Goal: Task Accomplishment & Management: Complete application form

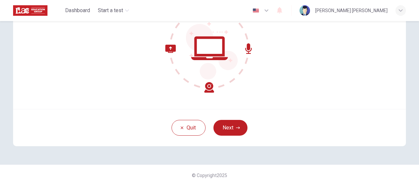
scroll to position [88, 0]
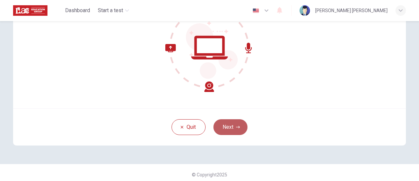
click at [220, 127] on button "Next" at bounding box center [231, 127] width 34 height 16
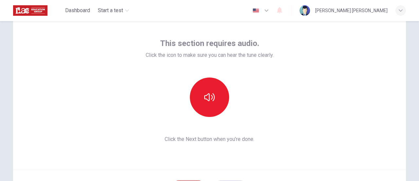
scroll to position [27, 0]
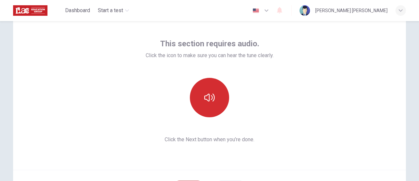
click at [210, 97] on icon "button" at bounding box center [209, 97] width 10 height 10
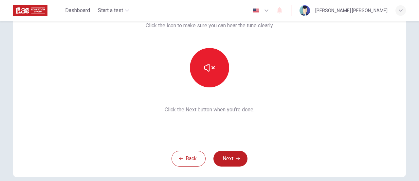
scroll to position [59, 0]
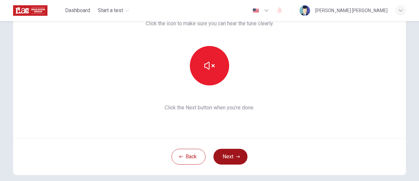
click at [237, 157] on icon "button" at bounding box center [238, 156] width 4 height 4
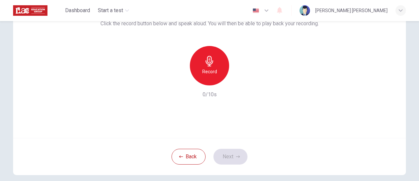
click at [214, 61] on div "Record" at bounding box center [209, 65] width 39 height 39
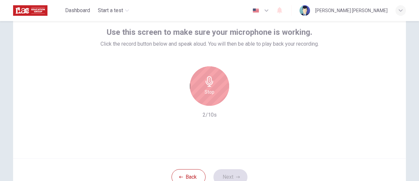
scroll to position [37, 0]
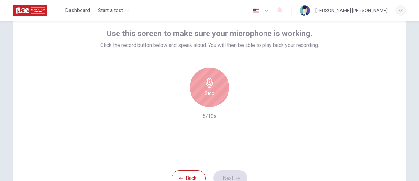
click at [205, 90] on h6 "Stop" at bounding box center [210, 93] width 10 height 8
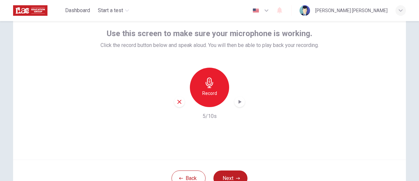
click at [240, 101] on icon "button" at bounding box center [240, 101] width 7 height 7
click at [177, 102] on icon "button" at bounding box center [180, 102] width 6 height 6
click at [231, 176] on button "Next" at bounding box center [231, 178] width 34 height 16
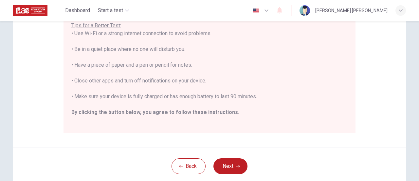
scroll to position [141, 0]
click at [409, 99] on div "Disclaimer: You are about to start a Placement Test . Before You Start the Test…" at bounding box center [210, 41] width 414 height 322
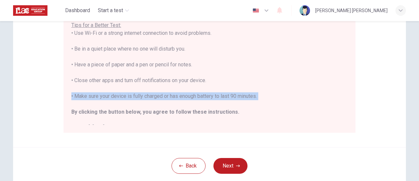
click at [409, 99] on div "Disclaimer: You are about to start a Placement Test . Before You Start the Test…" at bounding box center [210, 41] width 414 height 322
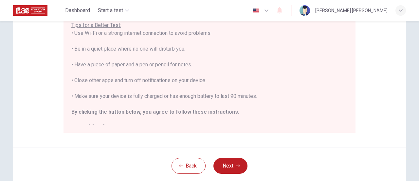
click at [217, 81] on div "You are about to start a Placement Test . Before You Start the Test: • Once you…" at bounding box center [209, 41] width 277 height 181
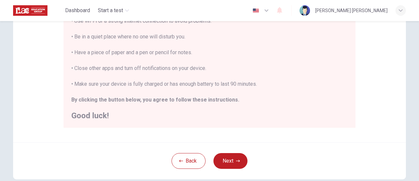
scroll to position [147, 0]
click at [231, 161] on button "Next" at bounding box center [231, 160] width 34 height 16
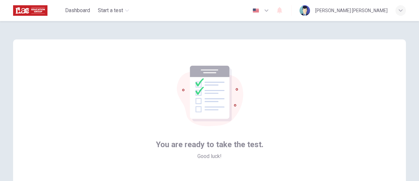
scroll to position [57, 0]
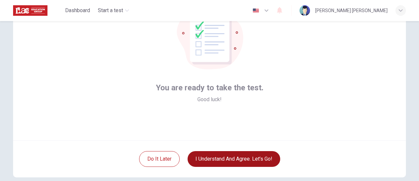
click at [237, 159] on button "I understand and agree. Let’s go!" at bounding box center [234, 159] width 93 height 16
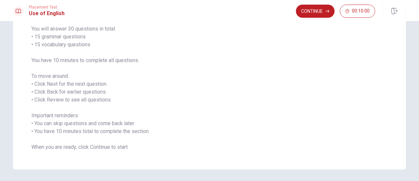
scroll to position [40, 0]
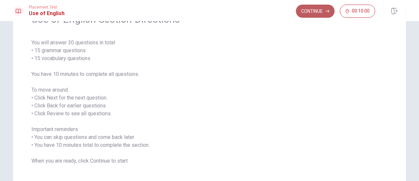
click at [316, 9] on button "Continue" at bounding box center [315, 11] width 39 height 13
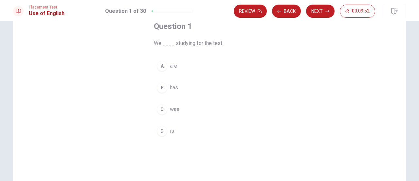
click at [161, 67] on div "A" at bounding box center [162, 66] width 10 height 10
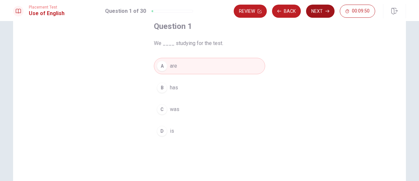
click at [317, 10] on button "Next" at bounding box center [320, 11] width 29 height 13
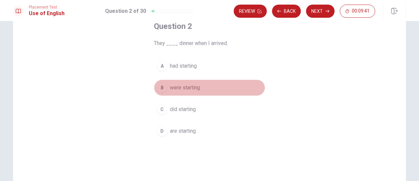
click at [160, 87] on div "B" at bounding box center [162, 87] width 10 height 10
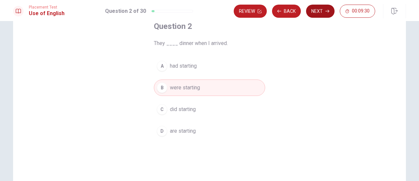
click at [324, 11] on button "Next" at bounding box center [320, 11] width 29 height 13
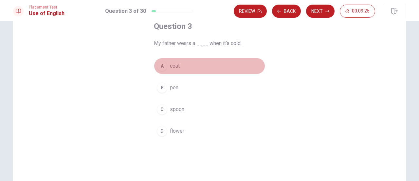
click at [161, 67] on div "A" at bounding box center [162, 66] width 10 height 10
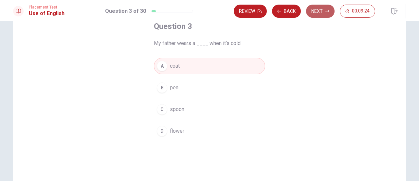
click at [318, 12] on button "Next" at bounding box center [320, 11] width 29 height 13
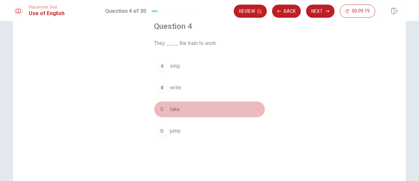
click at [161, 108] on div "C" at bounding box center [162, 109] width 10 height 10
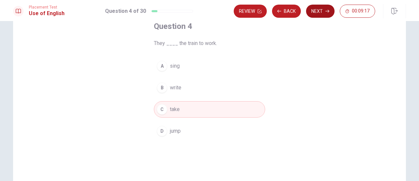
click at [322, 12] on button "Next" at bounding box center [320, 11] width 29 height 13
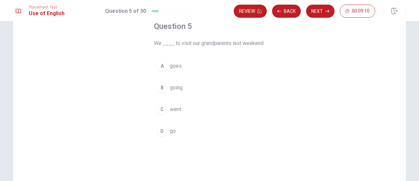
click at [162, 107] on div "C" at bounding box center [162, 109] width 10 height 10
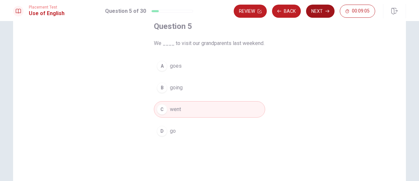
click at [315, 9] on button "Next" at bounding box center [320, 11] width 29 height 13
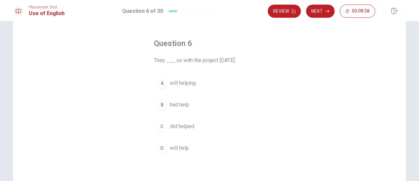
scroll to position [24, 0]
click at [162, 144] on div "D" at bounding box center [162, 147] width 10 height 10
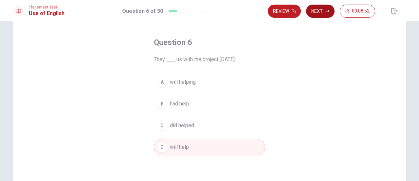
click at [322, 12] on button "Next" at bounding box center [320, 11] width 29 height 13
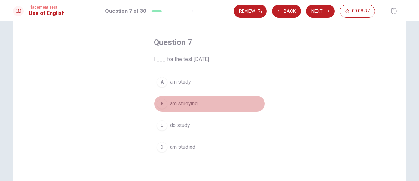
click at [161, 102] on div "B" at bounding box center [162, 103] width 10 height 10
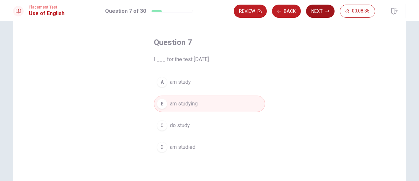
click at [321, 10] on button "Next" at bounding box center [320, 11] width 29 height 13
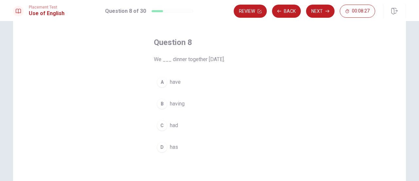
click at [160, 124] on div "C" at bounding box center [162, 125] width 10 height 10
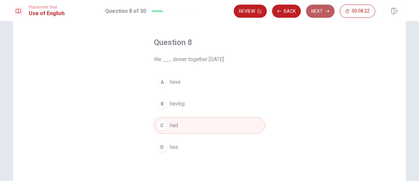
click at [326, 9] on icon "button" at bounding box center [328, 11] width 4 height 4
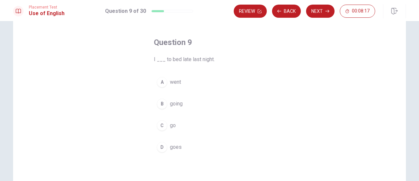
click at [161, 82] on div "A" at bounding box center [162, 82] width 10 height 10
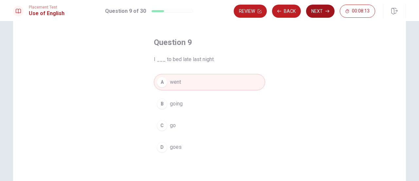
click at [318, 12] on button "Next" at bounding box center [320, 11] width 29 height 13
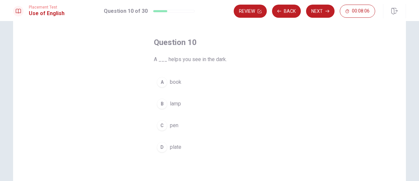
click at [161, 103] on div "B" at bounding box center [162, 103] width 10 height 10
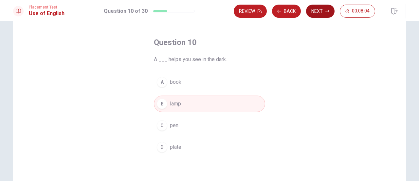
click at [322, 11] on button "Next" at bounding box center [320, 11] width 29 height 13
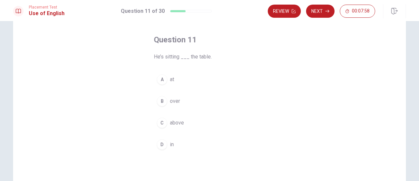
scroll to position [27, 0]
click at [161, 80] on div "A" at bounding box center [162, 79] width 10 height 10
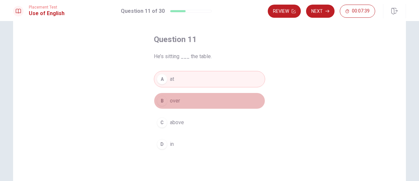
click at [163, 100] on div "B" at bounding box center [162, 100] width 10 height 10
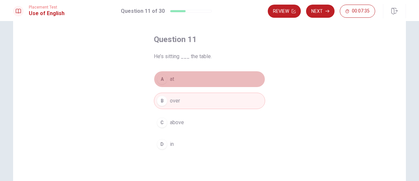
click at [164, 78] on div "A" at bounding box center [162, 79] width 10 height 10
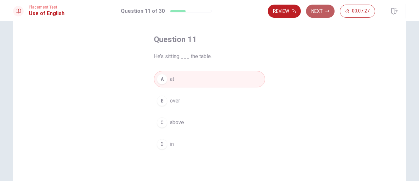
click at [324, 14] on button "Next" at bounding box center [320, 11] width 29 height 13
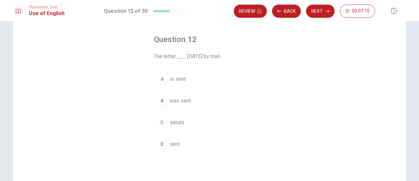
click at [163, 100] on div "B" at bounding box center [162, 100] width 10 height 10
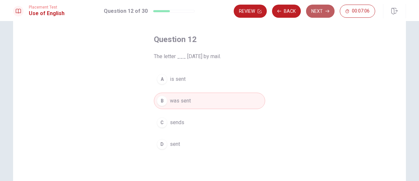
click at [320, 11] on button "Next" at bounding box center [320, 11] width 29 height 13
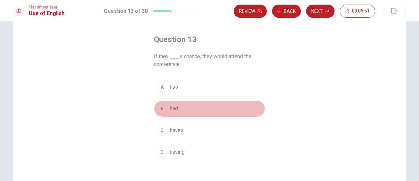
click at [162, 109] on div "B" at bounding box center [162, 108] width 10 height 10
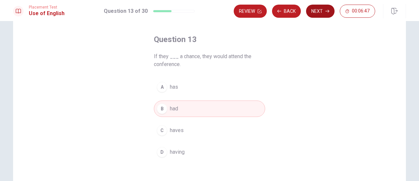
click at [321, 12] on button "Next" at bounding box center [320, 11] width 29 height 13
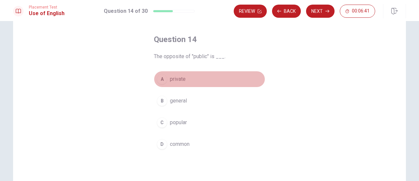
click at [161, 80] on div "A" at bounding box center [162, 79] width 10 height 10
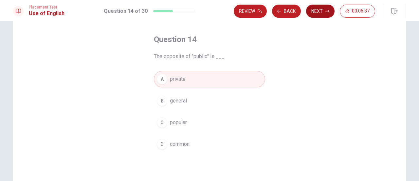
click at [323, 11] on button "Next" at bounding box center [320, 11] width 29 height 13
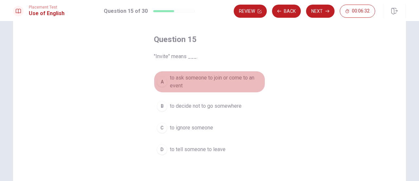
click at [180, 80] on span "to ask someone to join or come to an event" at bounding box center [216, 82] width 92 height 16
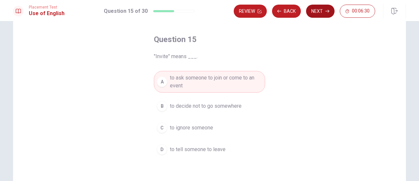
click at [327, 10] on icon "button" at bounding box center [328, 11] width 4 height 4
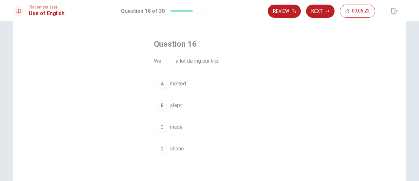
scroll to position [28, 0]
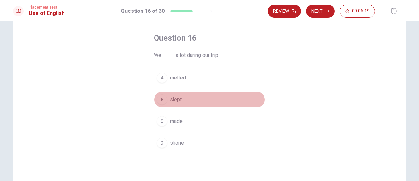
click at [162, 96] on div "B" at bounding box center [162, 99] width 10 height 10
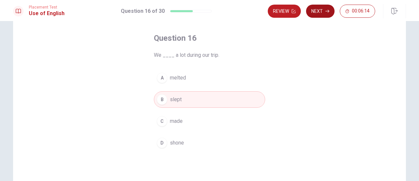
click at [326, 12] on button "Next" at bounding box center [320, 11] width 29 height 13
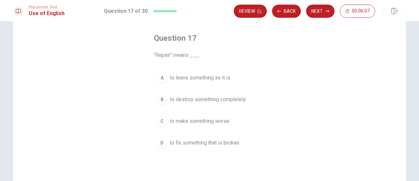
click at [170, 139] on span "to fix something that is broken" at bounding box center [204, 143] width 69 height 8
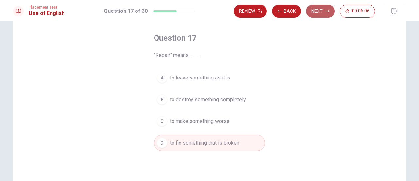
click at [324, 11] on button "Next" at bounding box center [320, 11] width 29 height 13
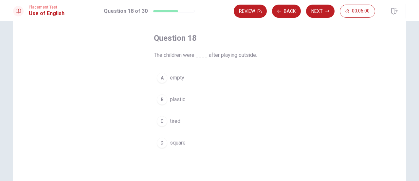
click at [173, 125] on button "C tired" at bounding box center [209, 121] width 111 height 16
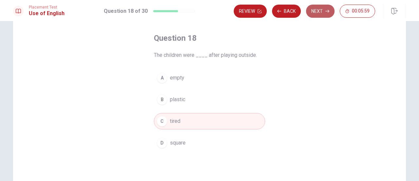
click at [320, 11] on button "Next" at bounding box center [320, 11] width 29 height 13
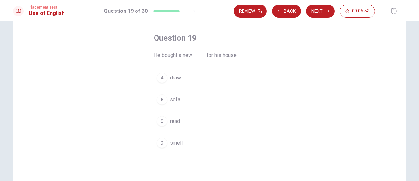
click at [171, 98] on span "sofa" at bounding box center [175, 99] width 10 height 8
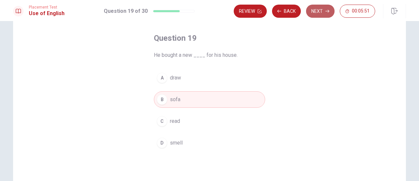
click at [324, 9] on button "Next" at bounding box center [320, 11] width 29 height 13
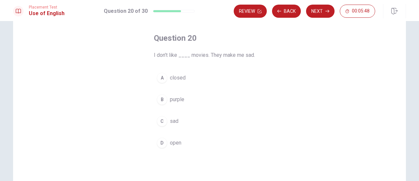
click at [171, 117] on span "sad" at bounding box center [174, 121] width 9 height 8
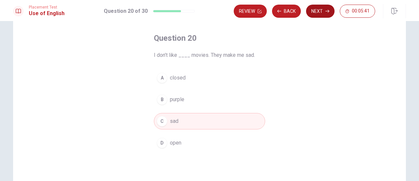
click at [323, 10] on button "Next" at bounding box center [320, 11] width 29 height 13
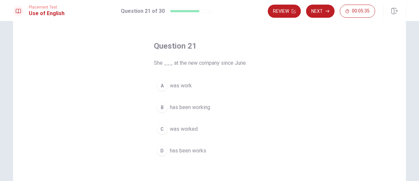
scroll to position [24, 0]
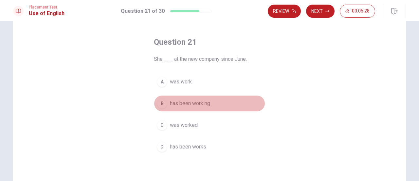
click at [177, 102] on span "has been working" at bounding box center [190, 103] width 40 height 8
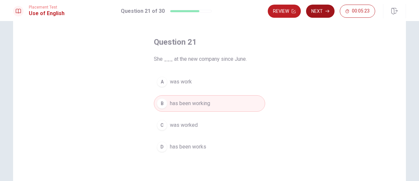
click at [324, 10] on button "Next" at bounding box center [320, 11] width 29 height 13
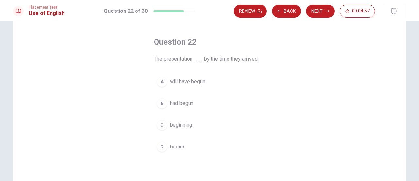
click at [176, 104] on span "had begun" at bounding box center [182, 103] width 24 height 8
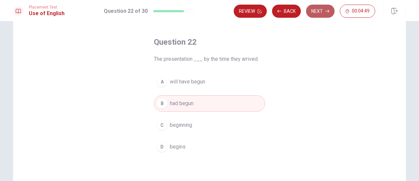
click at [324, 11] on button "Next" at bounding box center [320, 11] width 29 height 13
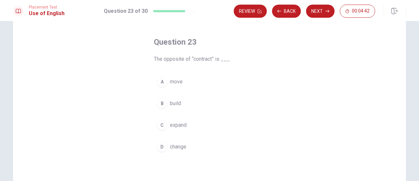
click at [173, 124] on span "expand" at bounding box center [178, 125] width 17 height 8
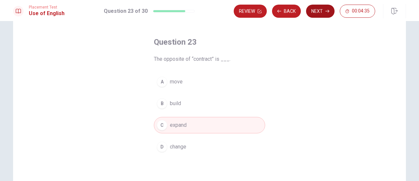
click at [327, 11] on icon "button" at bounding box center [328, 11] width 4 height 4
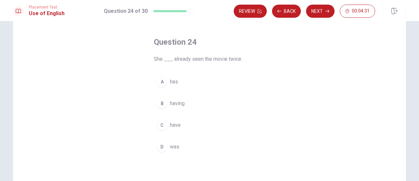
click at [173, 82] on span "has" at bounding box center [174, 82] width 8 height 8
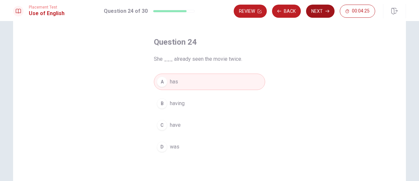
click at [320, 10] on button "Next" at bounding box center [320, 11] width 29 height 13
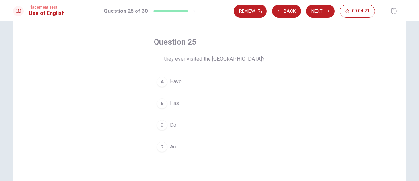
click at [175, 82] on span "Have" at bounding box center [176, 82] width 12 height 8
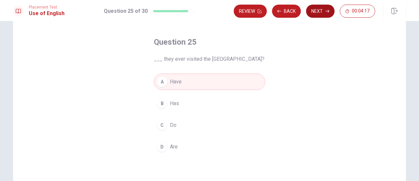
click at [322, 10] on button "Next" at bounding box center [320, 11] width 29 height 13
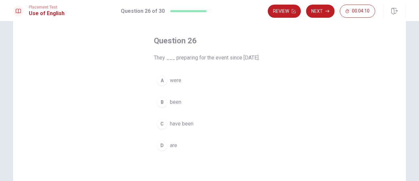
scroll to position [26, 0]
click at [174, 127] on span "have been" at bounding box center [182, 123] width 24 height 8
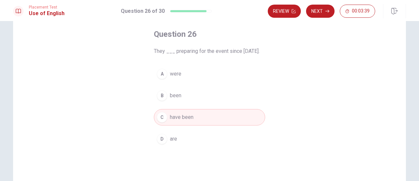
scroll to position [29, 0]
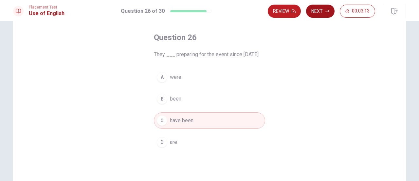
click at [326, 13] on button "Next" at bounding box center [320, 11] width 29 height 13
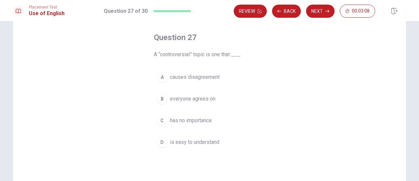
click at [211, 78] on span "causes disagreement" at bounding box center [195, 77] width 50 height 8
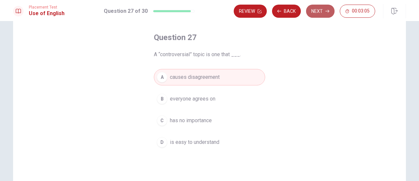
click at [324, 8] on button "Next" at bounding box center [320, 11] width 29 height 13
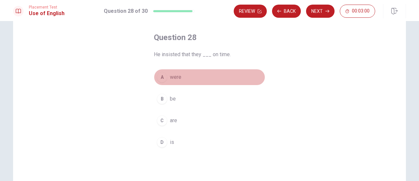
click at [179, 77] on span "were" at bounding box center [175, 77] width 11 height 8
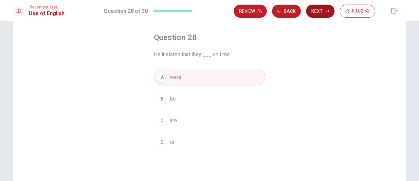
click at [328, 10] on icon "button" at bounding box center [328, 11] width 4 height 4
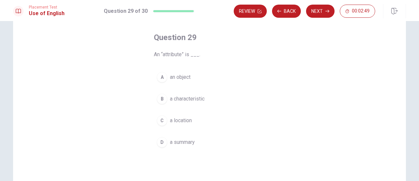
click at [180, 96] on span "a characteristic" at bounding box center [187, 99] width 35 height 8
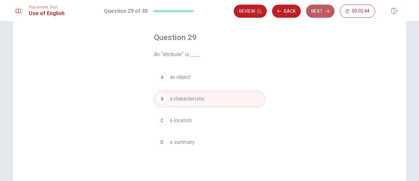
click at [325, 10] on button "Next" at bounding box center [320, 11] width 29 height 13
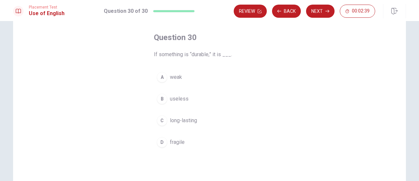
click at [184, 118] on span "long-lasting" at bounding box center [183, 120] width 27 height 8
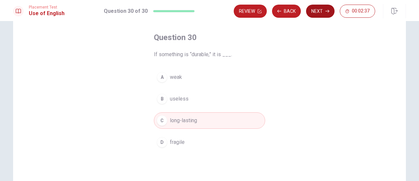
click at [317, 12] on button "Next" at bounding box center [320, 11] width 29 height 13
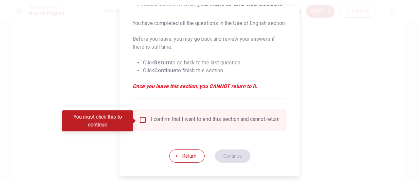
scroll to position [67, 0]
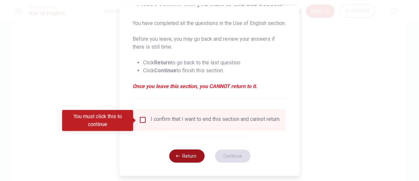
click at [182, 158] on button "Return" at bounding box center [186, 155] width 35 height 13
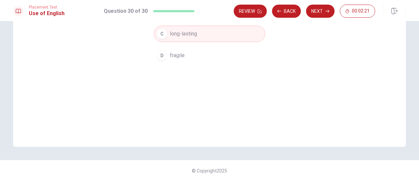
scroll to position [0, 0]
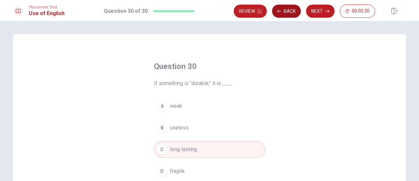
click at [284, 10] on button "Back" at bounding box center [286, 11] width 29 height 13
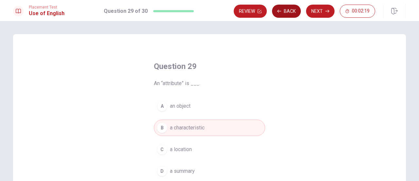
click at [288, 11] on button "Back" at bounding box center [286, 11] width 29 height 13
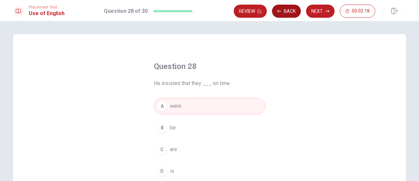
click at [288, 11] on button "Back" at bounding box center [286, 11] width 29 height 13
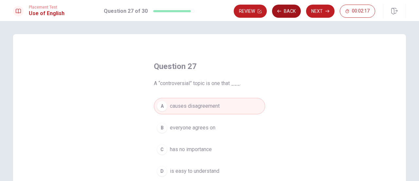
click at [288, 11] on button "Back" at bounding box center [286, 11] width 29 height 13
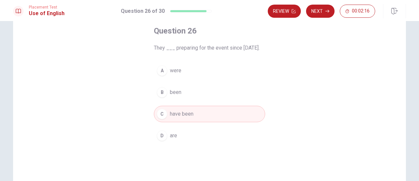
scroll to position [37, 0]
click at [325, 12] on button "Next" at bounding box center [320, 11] width 29 height 13
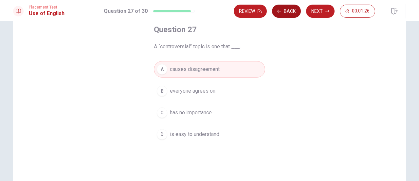
click at [283, 12] on button "Back" at bounding box center [286, 11] width 29 height 13
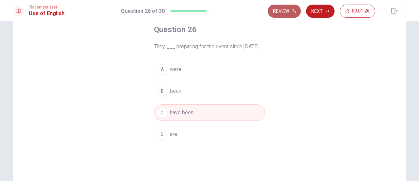
click at [283, 12] on button "Review" at bounding box center [284, 11] width 33 height 13
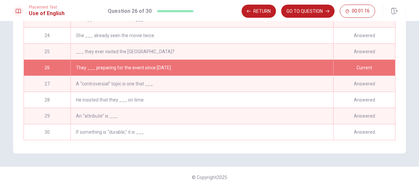
scroll to position [136, 0]
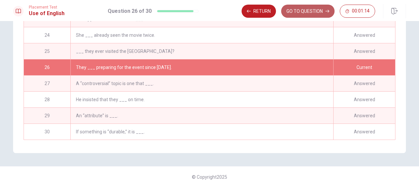
click at [330, 11] on button "GO TO QUESTION" at bounding box center [307, 11] width 53 height 13
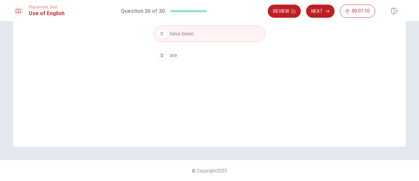
scroll to position [0, 0]
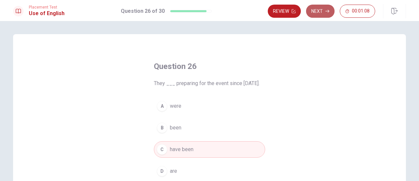
click at [320, 12] on button "Next" at bounding box center [320, 11] width 29 height 13
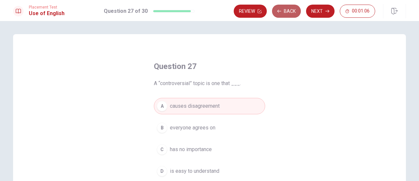
click at [294, 9] on button "Back" at bounding box center [286, 11] width 29 height 13
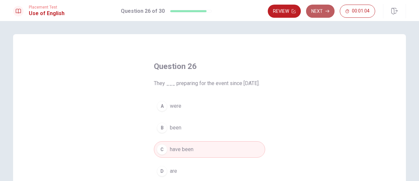
click at [323, 9] on button "Next" at bounding box center [320, 11] width 29 height 13
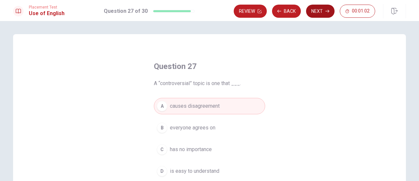
click at [327, 9] on icon "button" at bounding box center [328, 11] width 4 height 4
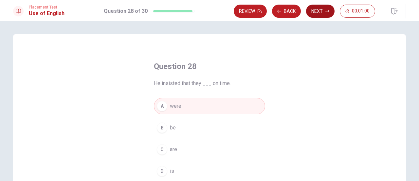
click at [325, 8] on button "Next" at bounding box center [320, 11] width 29 height 13
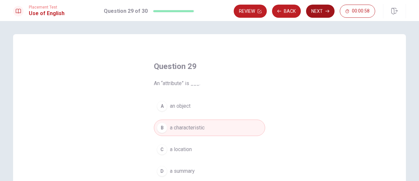
click at [327, 11] on icon "button" at bounding box center [328, 11] width 4 height 3
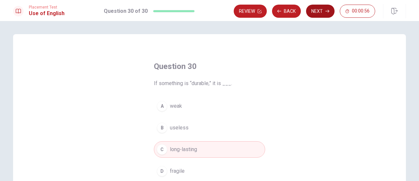
click at [329, 12] on icon "button" at bounding box center [328, 11] width 4 height 4
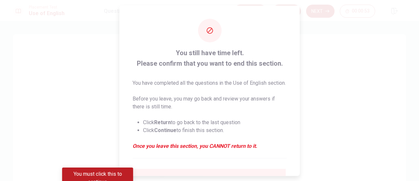
scroll to position [71, 0]
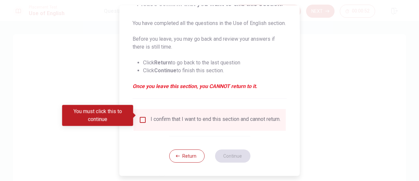
click at [143, 116] on input "You must click this to continue" at bounding box center [143, 120] width 8 height 8
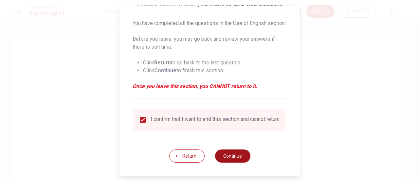
click at [239, 159] on button "Continue" at bounding box center [232, 155] width 35 height 13
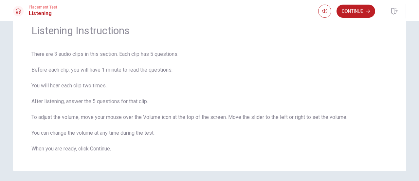
scroll to position [28, 0]
click at [355, 11] on button "Continue" at bounding box center [356, 11] width 39 height 13
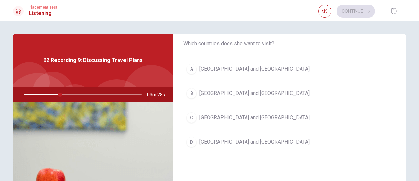
scroll to position [29, 0]
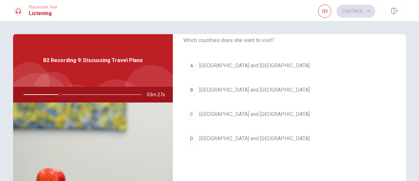
click at [193, 140] on div "D" at bounding box center [191, 138] width 10 height 10
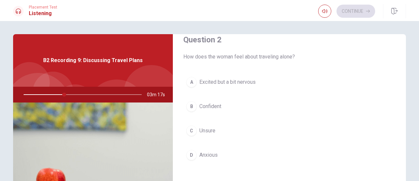
scroll to position [181, 0]
click at [213, 82] on span "Excited but a bit nervous" at bounding box center [228, 81] width 56 height 8
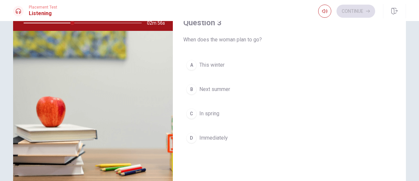
scroll to position [290, 0]
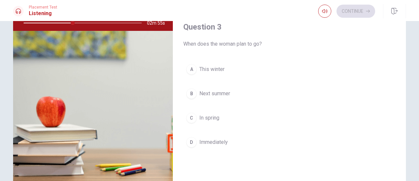
click at [240, 88] on button "B Next summer" at bounding box center [289, 93] width 212 height 16
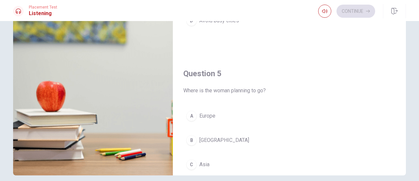
scroll to position [606, 0]
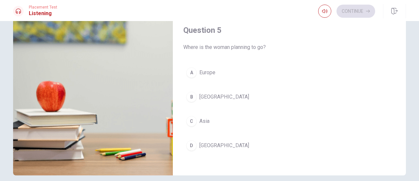
click at [211, 70] on span "Europe" at bounding box center [208, 72] width 16 height 8
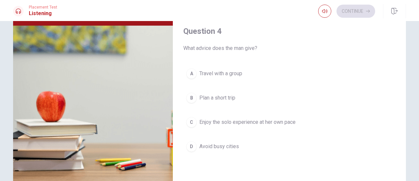
scroll to position [449, 0]
click at [222, 93] on span "Plan a short trip" at bounding box center [218, 97] width 36 height 8
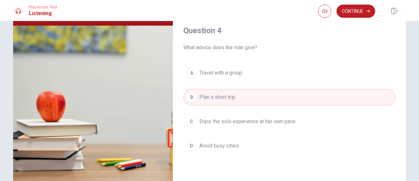
click at [226, 119] on span "Enjoy the solo experience at her own pace" at bounding box center [248, 121] width 96 height 8
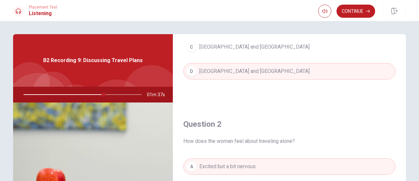
scroll to position [3, 0]
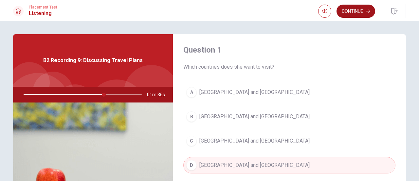
click at [357, 9] on button "Continue" at bounding box center [356, 11] width 39 height 13
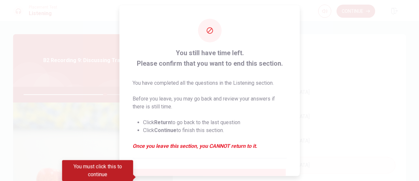
drag, startPoint x: 297, startPoint y: 29, endPoint x: 305, endPoint y: 97, distance: 67.7
click at [305, 97] on div "You still have time left. Please confirm that you want to end this section. You…" at bounding box center [209, 90] width 419 height 181
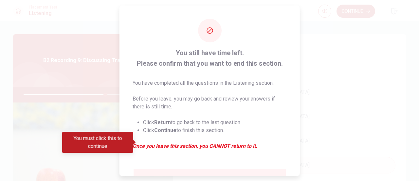
scroll to position [64, 0]
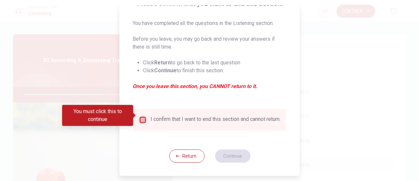
click at [144, 116] on input "You must click this to continue" at bounding box center [143, 120] width 8 height 8
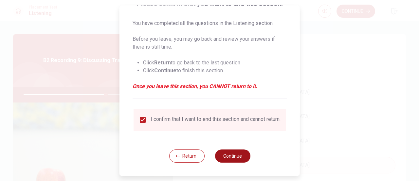
click at [232, 156] on button "Continue" at bounding box center [232, 155] width 35 height 13
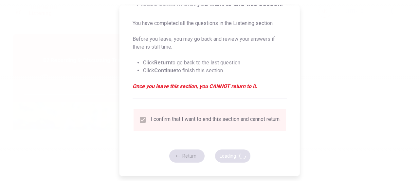
type input "71"
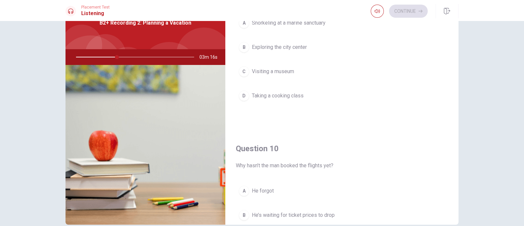
scroll to position [608, 0]
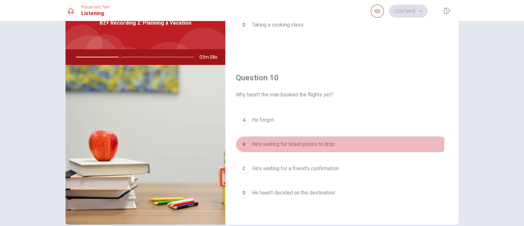
click at [295, 140] on span "He’s waiting for ticket prices to drop" at bounding box center [293, 144] width 83 height 8
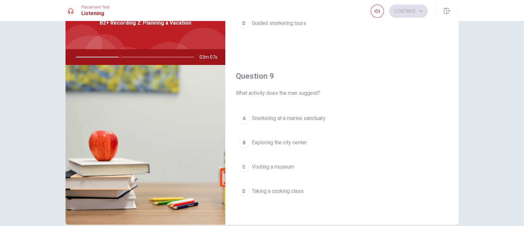
scroll to position [440, 0]
click at [329, 119] on button "A Snorkeling at a marine sanctuary" at bounding box center [342, 120] width 212 height 16
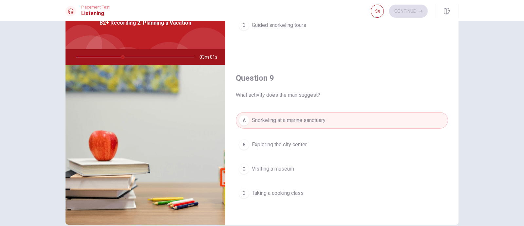
click at [419, 145] on div "Question 6 What will the man do next? A Call the hotel B Purchase flight ticket…" at bounding box center [262, 111] width 414 height 228
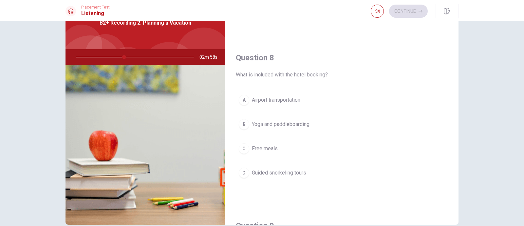
scroll to position [275, 0]
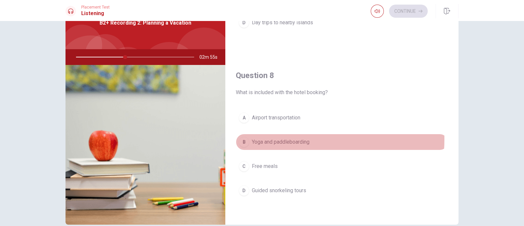
click at [285, 138] on span "Yoga and paddleboarding" at bounding box center [281, 142] width 58 height 8
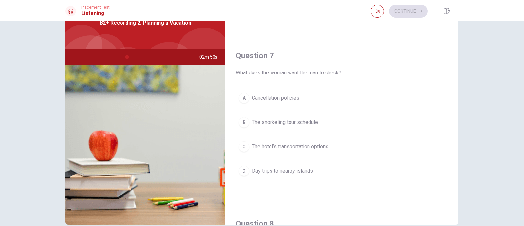
scroll to position [0, 0]
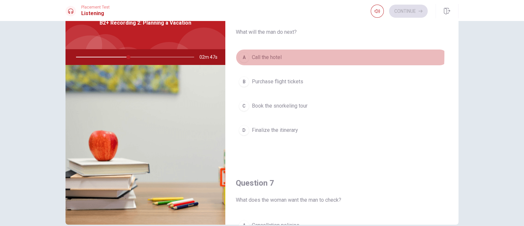
click at [275, 55] on span "Call the hotel" at bounding box center [267, 57] width 30 height 8
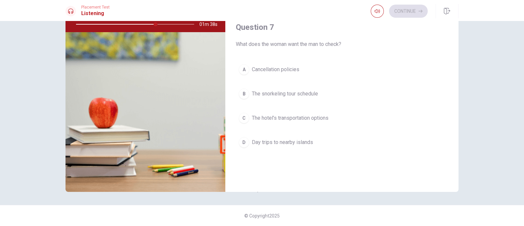
scroll to position [125, 0]
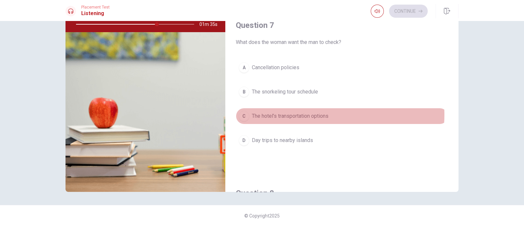
click at [314, 114] on span "The hotel’s transportation options" at bounding box center [290, 116] width 77 height 8
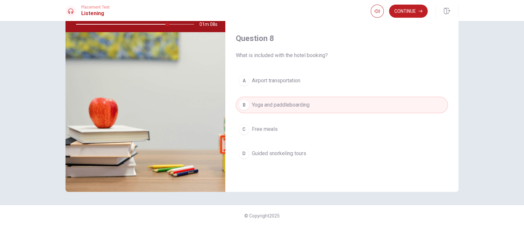
scroll to position [275, 0]
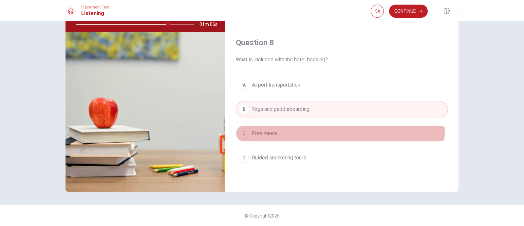
click at [326, 128] on button "C Free meals" at bounding box center [342, 133] width 212 height 16
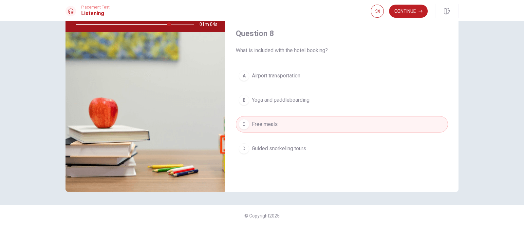
scroll to position [285, 0]
click at [326, 98] on button "B Yoga and paddleboarding" at bounding box center [342, 99] width 212 height 16
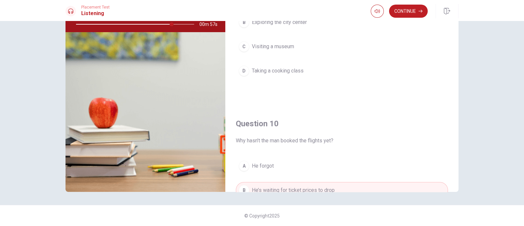
scroll to position [528, 0]
drag, startPoint x: 170, startPoint y: 24, endPoint x: 147, endPoint y: 24, distance: 22.3
click at [147, 24] on div at bounding box center [133, 24] width 131 height 16
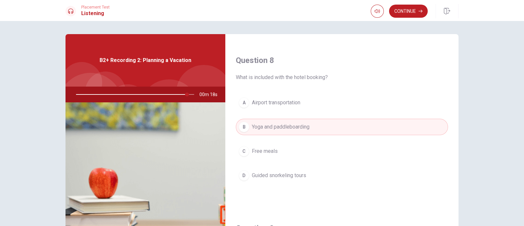
scroll to position [327, 0]
click at [407, 9] on button "Continue" at bounding box center [408, 11] width 39 height 13
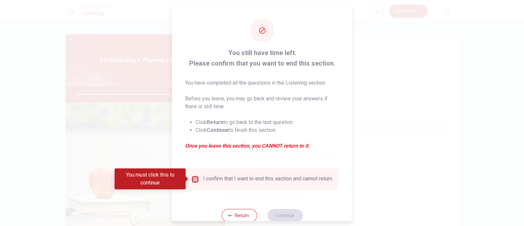
click at [196, 180] on input "You must click this to continue" at bounding box center [195, 179] width 8 height 8
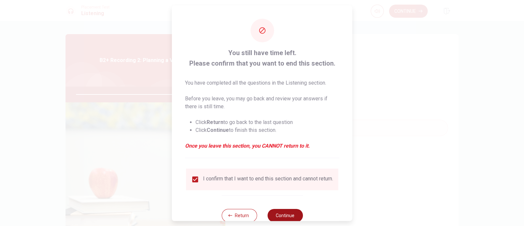
click at [278, 180] on button "Continue" at bounding box center [284, 214] width 35 height 13
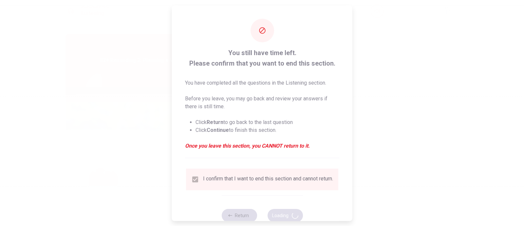
type input "100"
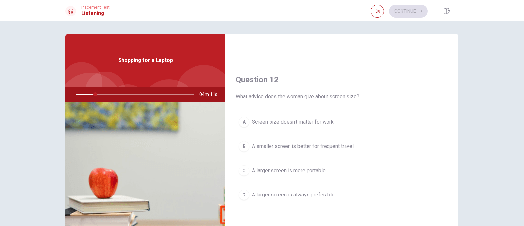
scroll to position [127, 0]
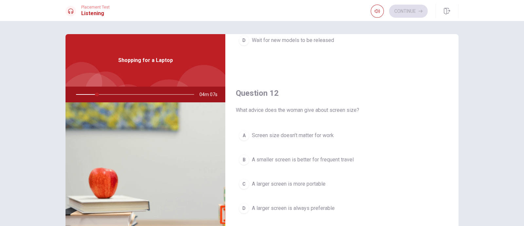
drag, startPoint x: 452, startPoint y: 109, endPoint x: 454, endPoint y: 84, distance: 24.7
click at [419, 84] on div "Question 11 What suggestion does the woman make about buying the laptop? A Purc…" at bounding box center [341, 148] width 233 height 228
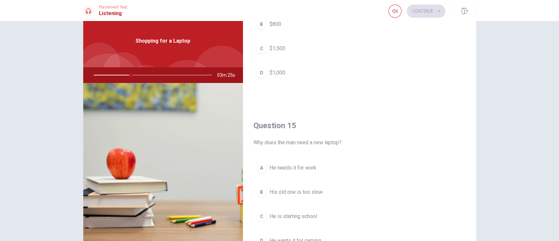
scroll to position [609, 0]
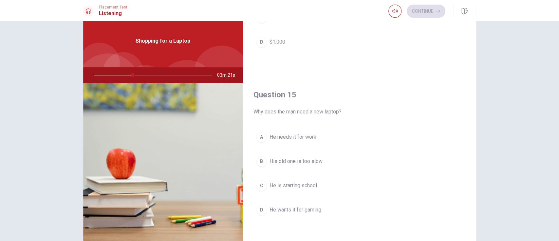
click at [288, 133] on span "He needs it for work" at bounding box center [293, 137] width 47 height 8
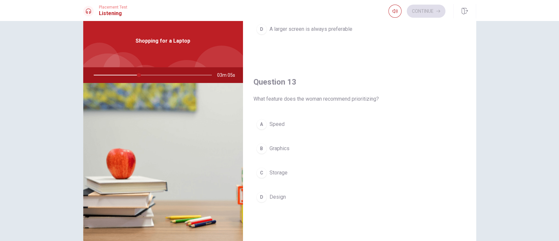
scroll to position [300, 0]
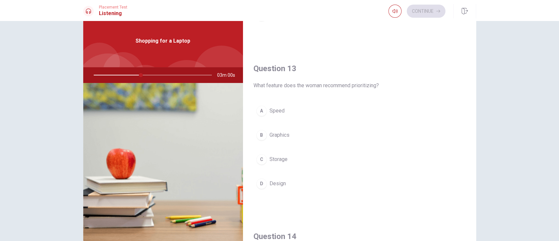
click at [273, 111] on span "Speed" at bounding box center [277, 111] width 15 height 8
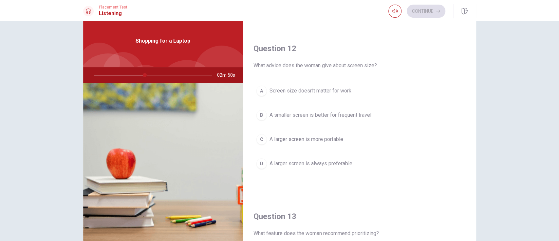
scroll to position [149, 0]
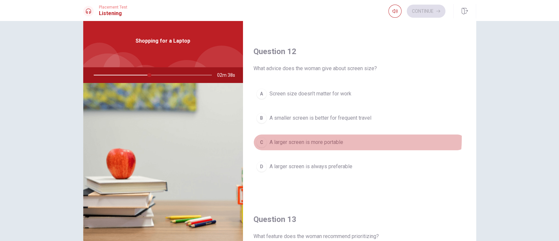
click at [334, 138] on span "A larger screen is more portable" at bounding box center [307, 142] width 74 height 8
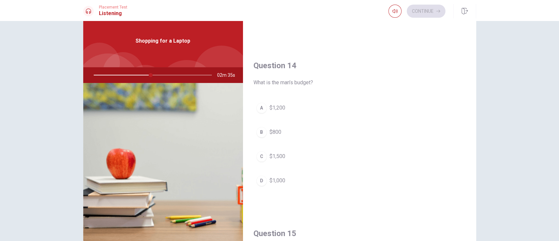
scroll to position [464, 0]
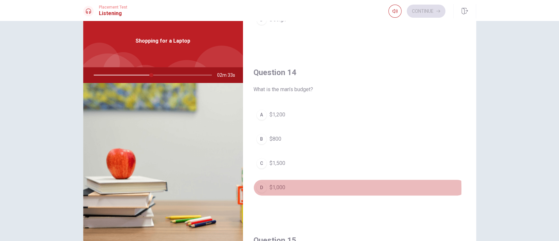
click at [284, 180] on button "D $1,000" at bounding box center [360, 187] width 212 height 16
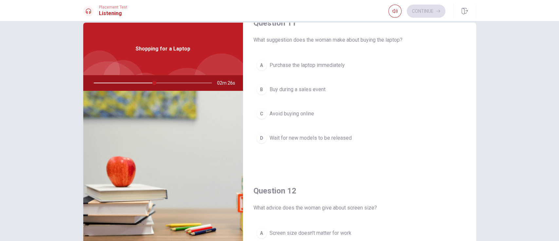
scroll to position [8, 0]
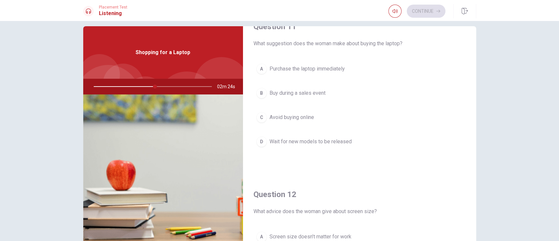
click at [304, 93] on span "Buy during a sales event" at bounding box center [298, 93] width 56 height 8
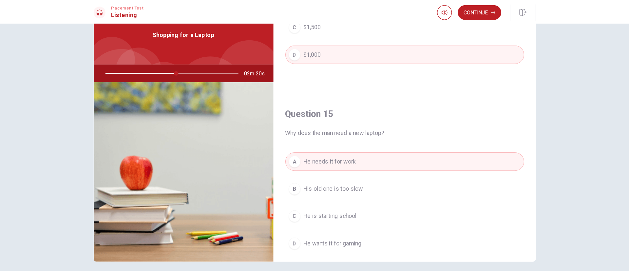
scroll to position [34, 0]
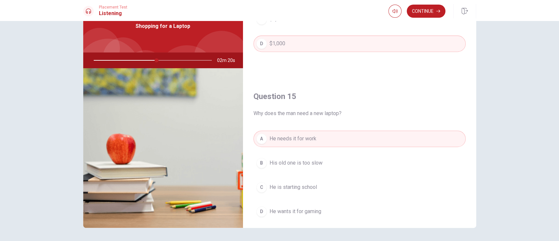
type input "54"
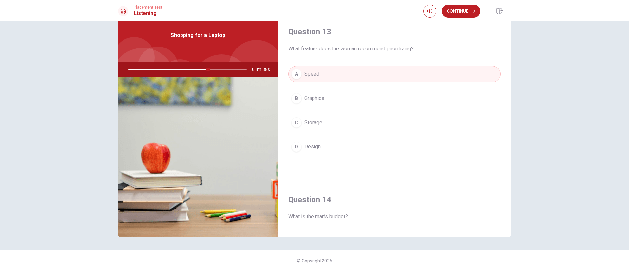
scroll to position [175, 0]
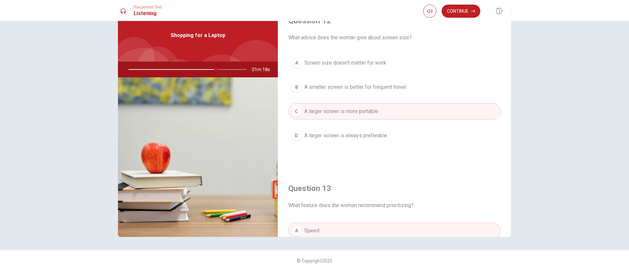
click at [394, 90] on span "A smaller screen is better for frequent travel" at bounding box center [355, 87] width 102 height 8
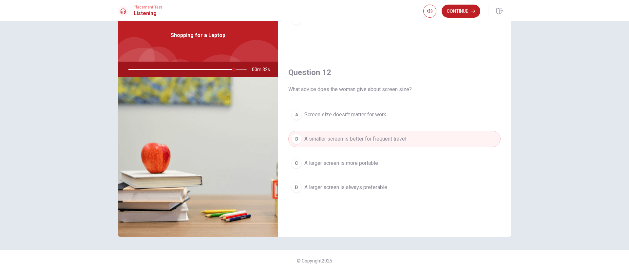
scroll to position [0, 0]
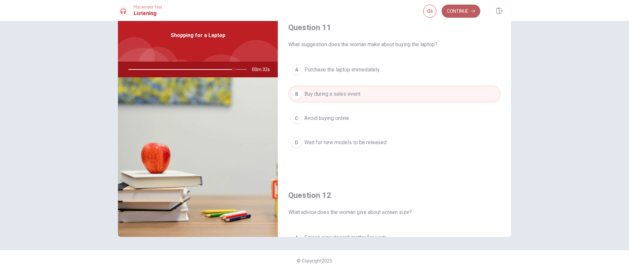
click at [419, 9] on button "Continue" at bounding box center [461, 11] width 39 height 13
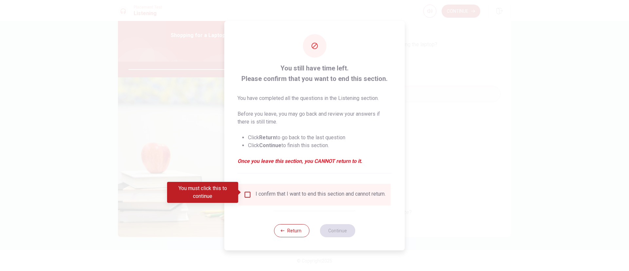
click at [248, 180] on input "You must click this to continue" at bounding box center [248, 195] width 8 height 8
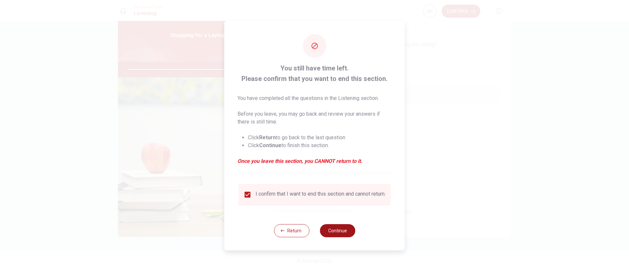
click at [332, 180] on button "Continue" at bounding box center [337, 230] width 35 height 13
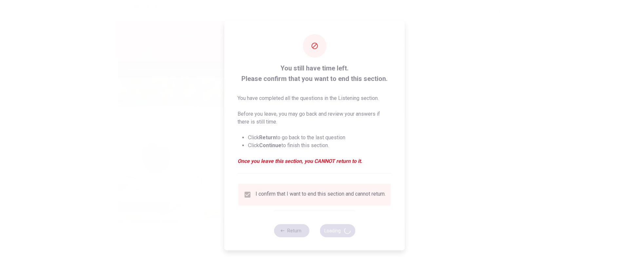
type input "91"
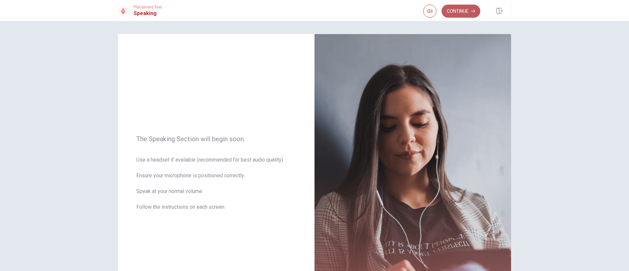
click at [419, 11] on button "Continue" at bounding box center [461, 11] width 39 height 13
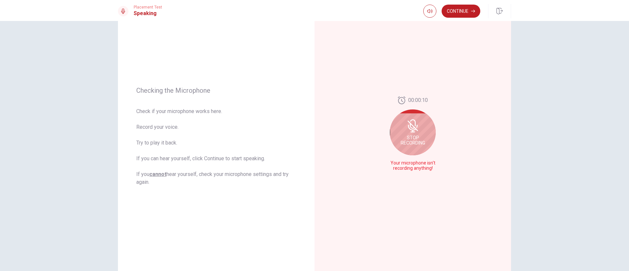
scroll to position [41, 0]
click at [416, 125] on icon at bounding box center [416, 126] width 1 height 3
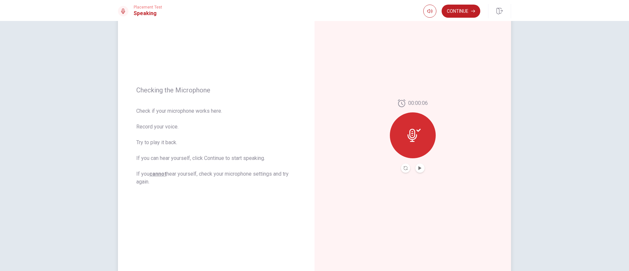
click at [415, 168] on button "Play Audio" at bounding box center [419, 167] width 9 height 9
click at [406, 168] on button "Record Again" at bounding box center [405, 167] width 9 height 9
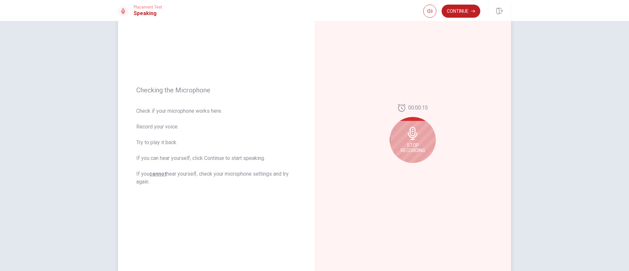
click at [410, 140] on div "Stop Recording" at bounding box center [413, 140] width 46 height 46
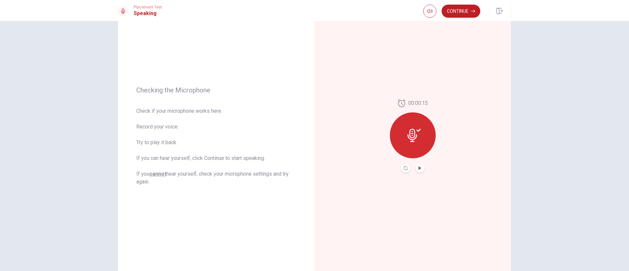
click at [410, 137] on icon at bounding box center [414, 135] width 13 height 13
click at [410, 140] on div at bounding box center [413, 135] width 46 height 46
click at [410, 140] on icon at bounding box center [413, 135] width 10 height 13
click at [418, 168] on icon "Play Audio" at bounding box center [420, 168] width 4 height 4
click at [408, 129] on icon at bounding box center [414, 135] width 13 height 13
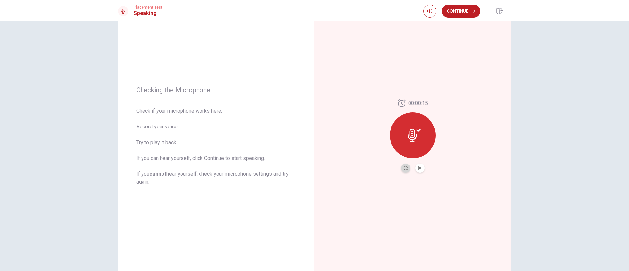
click at [401, 171] on button "Record Again" at bounding box center [405, 167] width 9 height 9
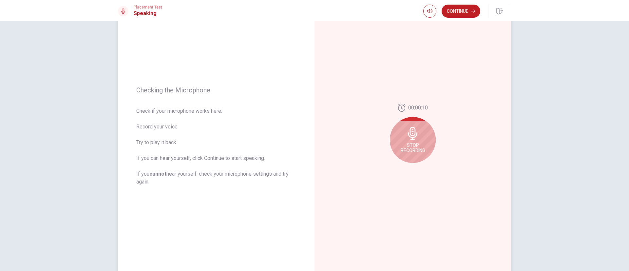
click at [413, 143] on span "Stop Recording" at bounding box center [413, 148] width 25 height 10
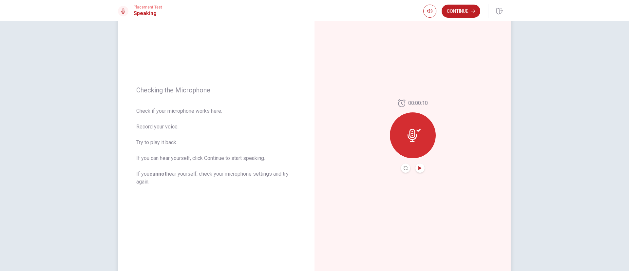
click at [419, 169] on icon "Play Audio" at bounding box center [420, 168] width 4 height 4
click at [419, 13] on button "Continue" at bounding box center [461, 11] width 39 height 13
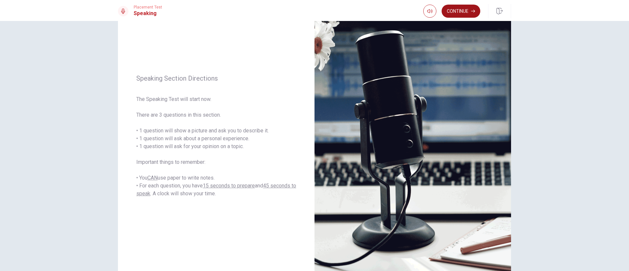
click at [419, 7] on button "Continue" at bounding box center [461, 11] width 39 height 13
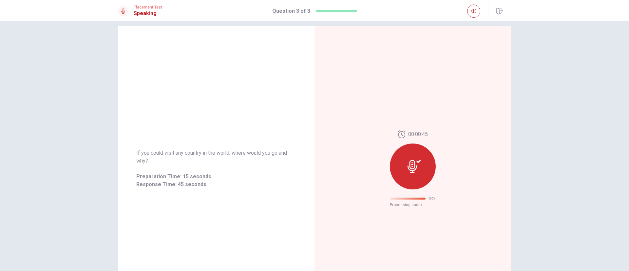
scroll to position [0, 0]
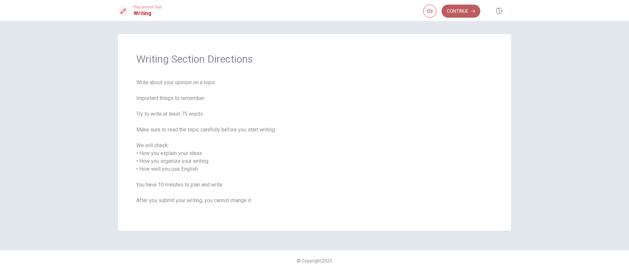
click at [419, 11] on button "Continue" at bounding box center [461, 11] width 39 height 13
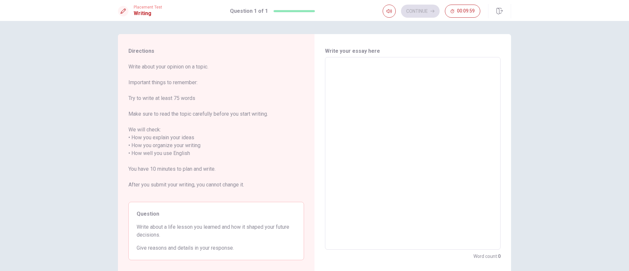
click at [373, 93] on textarea at bounding box center [413, 154] width 166 height 182
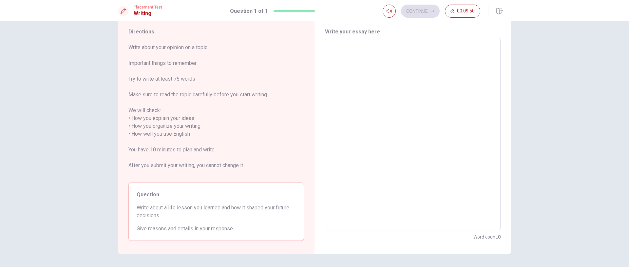
scroll to position [18, 0]
click at [335, 79] on textarea at bounding box center [413, 136] width 166 height 182
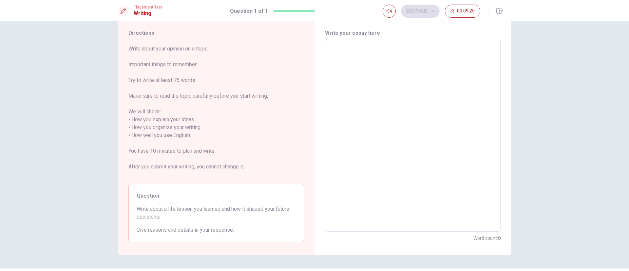
type textarea "I"
type textarea "x"
type textarea "I"
type textarea "x"
type textarea "I h"
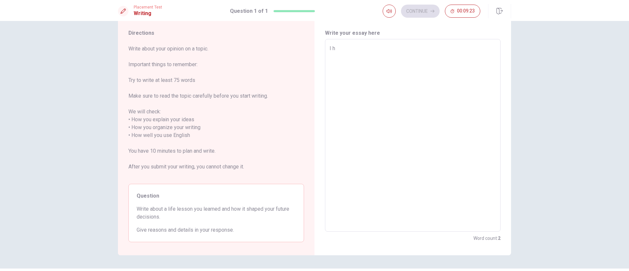
type textarea "x"
type textarea "I ha"
type textarea "x"
type textarea "I hav"
type textarea "x"
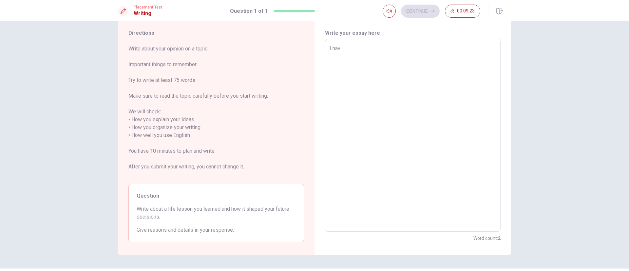
type textarea "I have"
type textarea "x"
type textarea "I have"
type textarea "x"
type textarea "I have l"
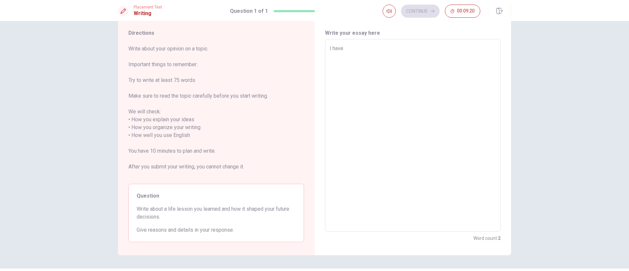
type textarea "x"
type textarea "I have le"
type textarea "x"
type textarea "I have lea"
type textarea "x"
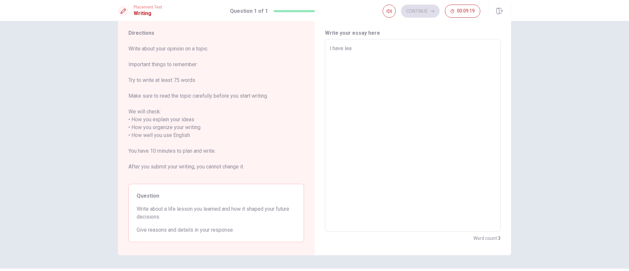
type textarea "I have [PERSON_NAME]"
type textarea "x"
type textarea "I have learn"
type textarea "x"
type textarea "I have learne"
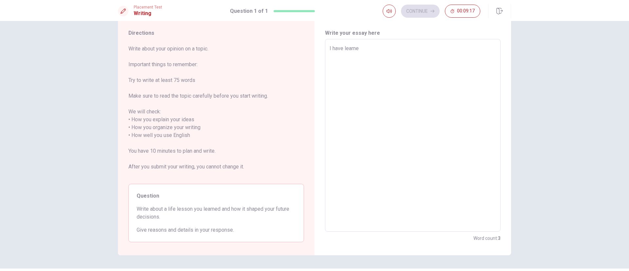
type textarea "x"
type textarea "I have learned"
type textarea "x"
type textarea "I have learne"
type textarea "x"
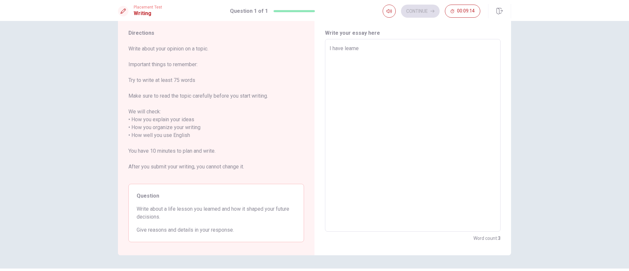
type textarea "I have learn"
type textarea "x"
type textarea "I have lea"
type textarea "x"
type textarea "I have le"
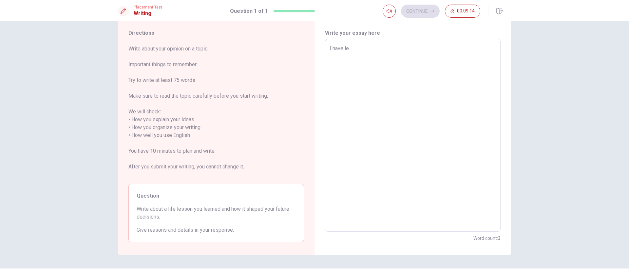
type textarea "x"
type textarea "I have"
type textarea "x"
type textarea "I have"
type textarea "x"
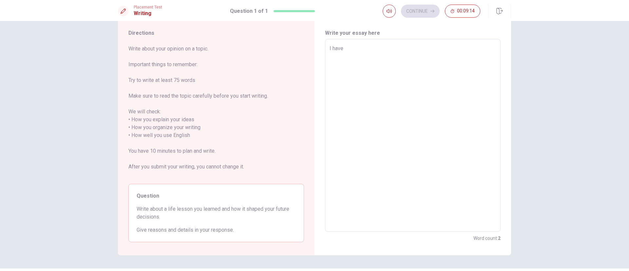
type textarea "I hav"
type textarea "x"
type textarea "I ha"
type textarea "x"
type textarea "I h"
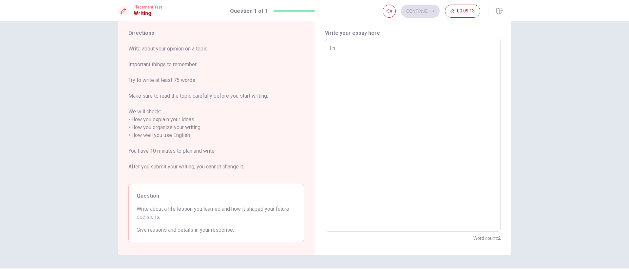
type textarea "x"
type textarea "I"
type textarea "x"
type textarea "I"
type textarea "x"
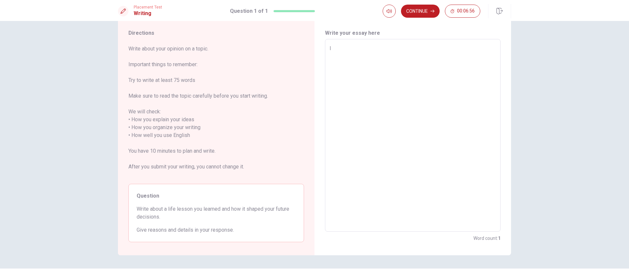
type textarea "II"
type textarea "x"
type textarea "II"
type textarea "x"
type textarea "II"
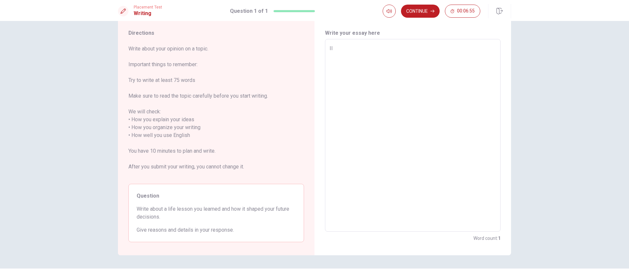
type textarea "x"
type textarea "I"
type textarea "x"
type textarea "I"
type textarea "x"
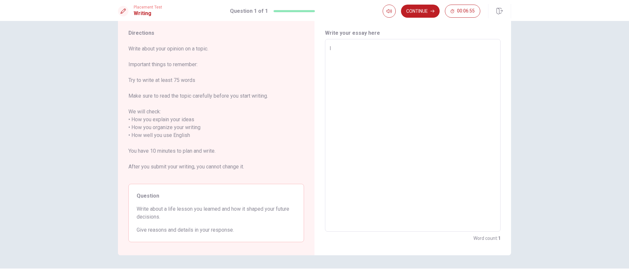
type textarea "I"
type textarea "x"
type textarea "I h"
type textarea "x"
type textarea "I ha"
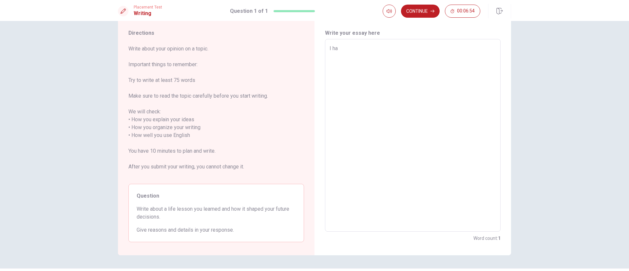
type textarea "x"
type textarea "I hav"
type textarea "x"
type textarea "I hav"
type textarea "x"
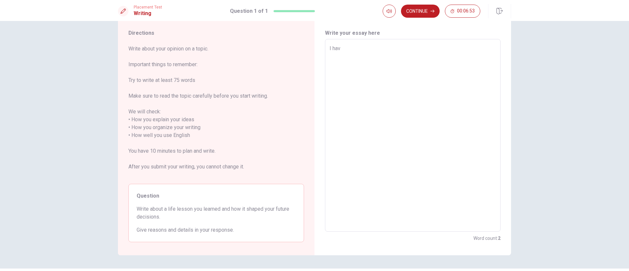
type textarea "I hav"
type textarea "x"
type textarea "I have"
type textarea "x"
type textarea "I have"
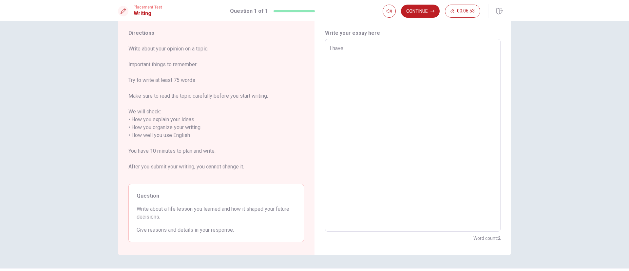
type textarea "x"
type textarea "I have l"
type textarea "x"
type textarea "I have le"
type textarea "x"
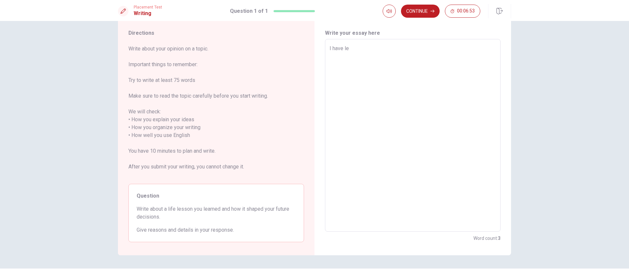
type textarea "I have lea"
type textarea "x"
type textarea "I have [PERSON_NAME]"
type textarea "x"
type textarea "I have learn"
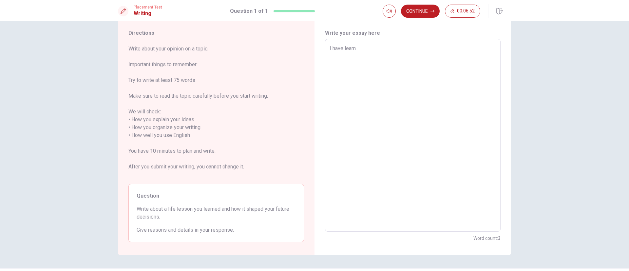
type textarea "x"
type textarea "I have learnt"
type textarea "x"
type textarea "I have learnt"
type textarea "x"
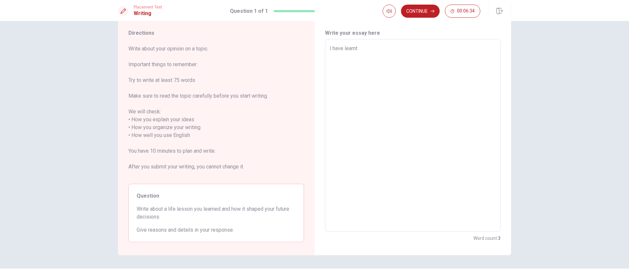
type textarea "I have learnt"
type textarea "x"
type textarea "I have learn"
type textarea "x"
type textarea "I have [PERSON_NAME]"
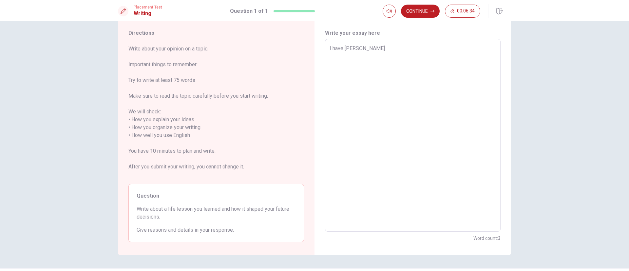
type textarea "x"
type textarea "I have learn"
type textarea "x"
type textarea "I have learne"
type textarea "x"
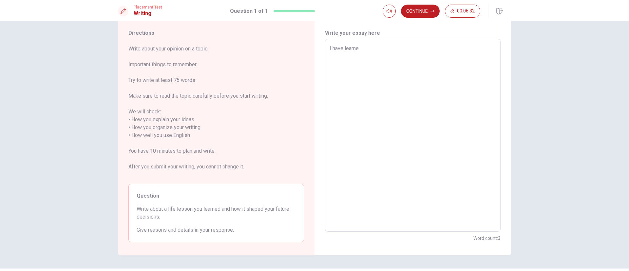
type textarea "I have learned"
type textarea "x"
type textarea "I have learned"
type textarea "x"
type textarea "I have learned h"
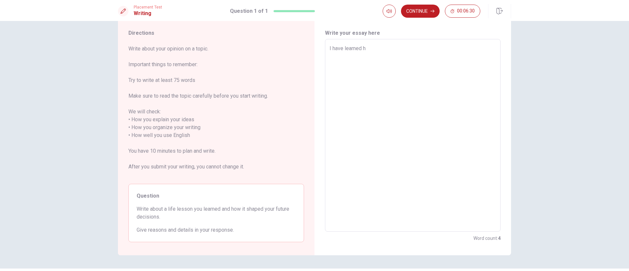
type textarea "x"
type textarea "I have learned ho"
type textarea "x"
type textarea "I have learned how"
type textarea "x"
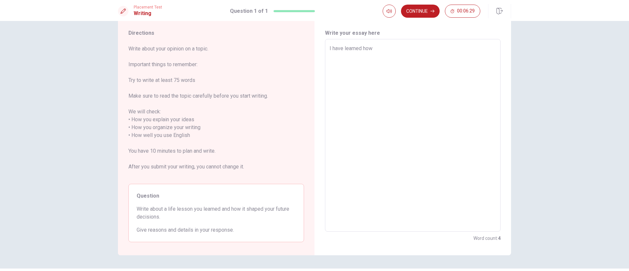
type textarea "I have learned how"
type textarea "x"
type textarea "I have learned how t"
type textarea "x"
type textarea "I have learned how to"
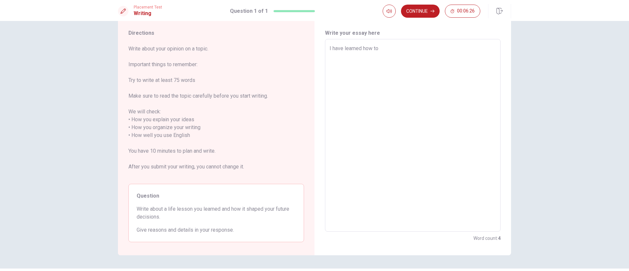
type textarea "x"
type textarea "I have learned how to"
type textarea "x"
type textarea "I have learned how to c"
type textarea "x"
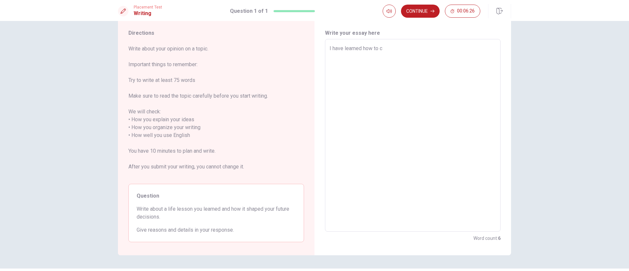
type textarea "I have learned how to co"
type textarea "x"
type textarea "I have learned how to com"
type textarea "x"
type textarea "I have learned how to comm"
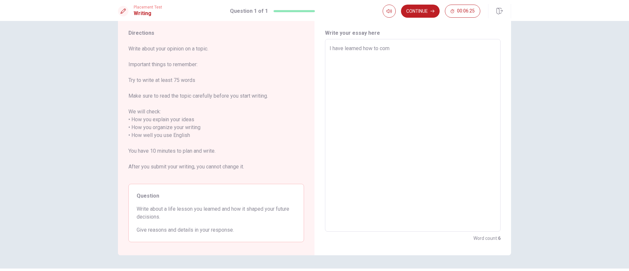
type textarea "x"
type textarea "I have learned how to commu"
type textarea "x"
type textarea "I have learned how to commun"
type textarea "x"
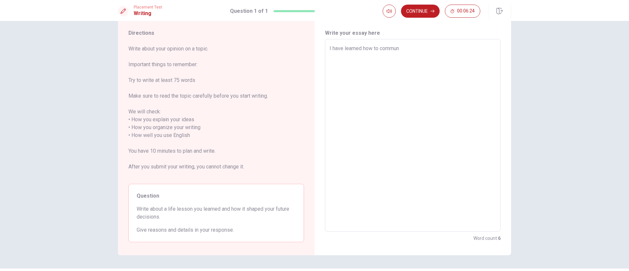
type textarea "I have learned how to communi"
type textarea "x"
type textarea "I have learned how to communic"
type textarea "x"
type textarea "I have learned how to communica"
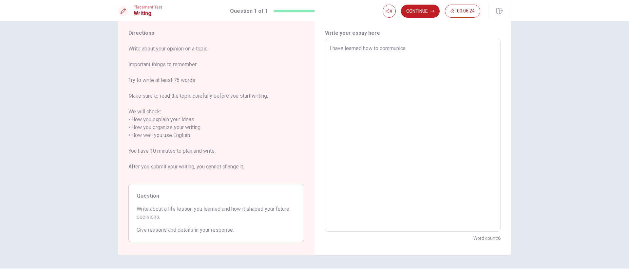
type textarea "x"
type textarea "I have learned how to communicat"
type textarea "x"
type textarea "I have learned how to communicate"
type textarea "x"
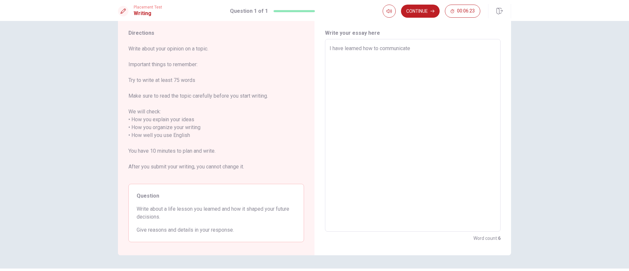
type textarea "I have learned how to communicate"
type textarea "x"
type textarea "I have learned how to communicate b"
type textarea "x"
type textarea "I have learned how to communicate be"
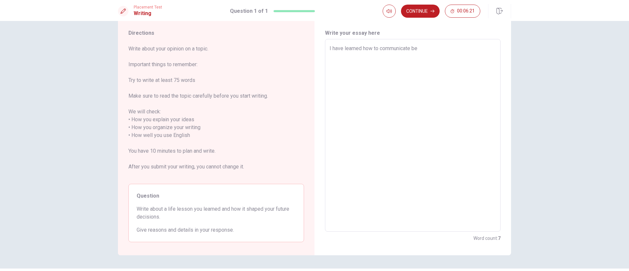
type textarea "x"
type textarea "I have learned how to communicate bet"
type textarea "x"
type textarea "I have learned how to communicate bett"
type textarea "x"
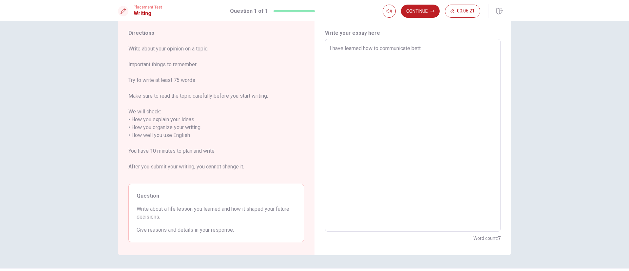
type textarea "I have learned how to communicate [PERSON_NAME]"
type textarea "x"
type textarea "I have learned how to communicate better"
type textarea "x"
type textarea "I have learned how to communicate better"
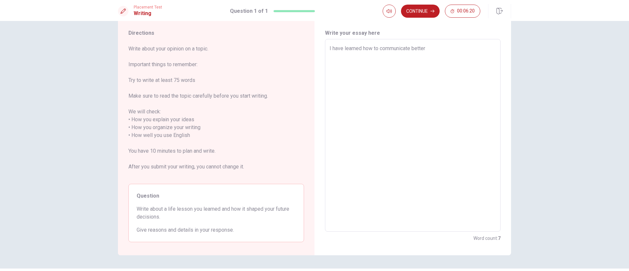
type textarea "x"
type textarea "I have learned how to communicate better i"
type textarea "x"
type textarea "I have learned how to communicate better in"
type textarea "x"
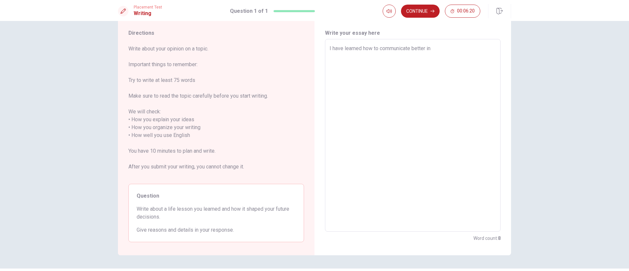
type textarea "I have learned how to communicate better in"
type textarea "x"
type textarea "I have learned how to communicate better in m"
type textarea "x"
type textarea "I have learned how to communicate better in ma"
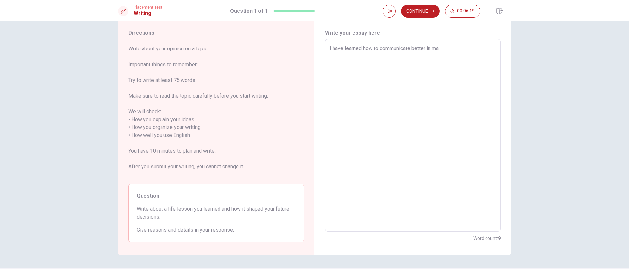
type textarea "x"
type textarea "I have learned how to communicate better in may"
type textarea "x"
type textarea "I have learned how to communicate better in may"
type textarea "x"
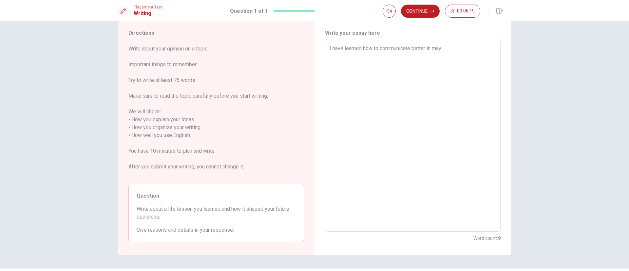
type textarea "I have learned how to communicate better in may s"
type textarea "x"
type textarea "I have learned how to communicate better in may si"
type textarea "x"
type textarea "I have learned how to communicate better in may sit"
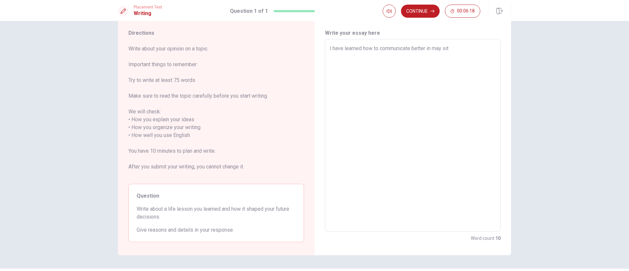
type textarea "x"
type textarea "I have learned how to communicate better in may situ"
type textarea "x"
type textarea "I have learned how to communicate better in may situa"
type textarea "x"
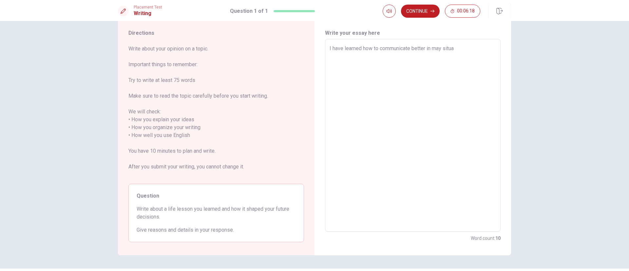
type textarea "I have learned how to communicate better in may situat"
type textarea "x"
type textarea "I have learned how to communicate better in may situati"
type textarea "x"
type textarea "I have learned how to communicate better in may situatio"
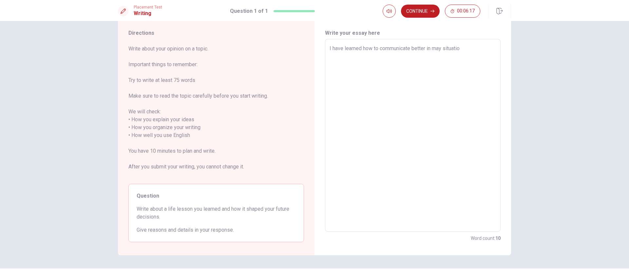
type textarea "x"
type textarea "I have learned how to communicate better in may situation"
type textarea "x"
type textarea "I have learned how to communicate better in may situations"
type textarea "x"
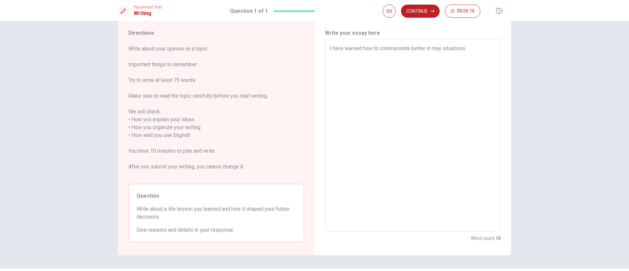
type textarea "I have learned how to communicate better in may situations"
type textarea "x"
type textarea "I have learned how to communicate better in may situations i"
type textarea "x"
type textarea "I have learned how to communicate better in may situations in"
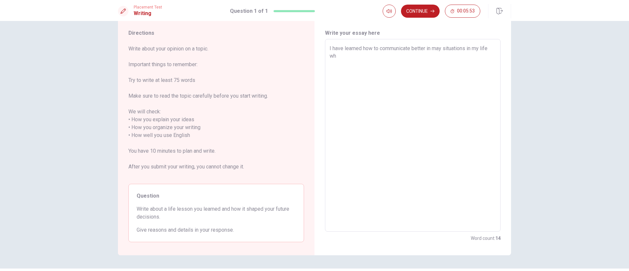
click at [419, 48] on textarea "I have learned how to communicate better in may situations in my life wh" at bounding box center [413, 136] width 166 height 182
click at [349, 56] on textarea "I have learned how to communicate better. Duraing my life, in may situations in…" at bounding box center [413, 136] width 166 height 182
drag, startPoint x: 353, startPoint y: 55, endPoint x: 399, endPoint y: 52, distance: 45.7
click at [399, 52] on textarea "I have learned how to communicate better. Duraing my life, in may situations, i…" at bounding box center [413, 136] width 166 height 182
click at [400, 64] on textarea "I have learned how to communicate better. Duraing my life, in may situations, i…" at bounding box center [413, 136] width 166 height 182
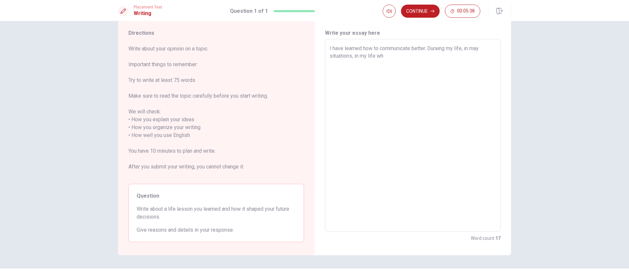
click at [419, 50] on textarea "I have learned how to communicate better. Duraing my life, in may situations, i…" at bounding box center [413, 136] width 166 height 182
click at [399, 54] on textarea "I have learned how to communicate better. During my life, in may situations, in…" at bounding box center [413, 136] width 166 height 182
click at [419, 56] on textarea "I have learned how to communicate better. During my life, in may situations, I …" at bounding box center [413, 136] width 166 height 182
click at [368, 64] on textarea "I have learned how to communicate better. During my life, in may situations, I …" at bounding box center [413, 136] width 166 height 182
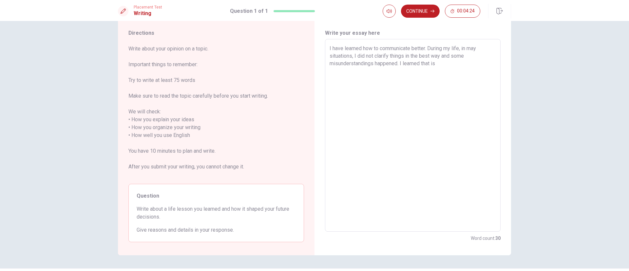
click at [415, 72] on textarea "I have learned how to communicate better. During my life, in may situations, I …" at bounding box center [413, 136] width 166 height 182
click at [419, 64] on textarea "I have learned how to communicate better. During my life, in may situations, I …" at bounding box center [413, 136] width 166 height 182
click at [419, 63] on textarea "I have learned how to communicate better. During my life, in may situations, I …" at bounding box center [413, 136] width 166 height 182
click at [419, 71] on textarea "I have learned how to communicate better. During my life, in may situations, I …" at bounding box center [413, 136] width 166 height 182
drag, startPoint x: 363, startPoint y: 77, endPoint x: 432, endPoint y: 77, distance: 68.8
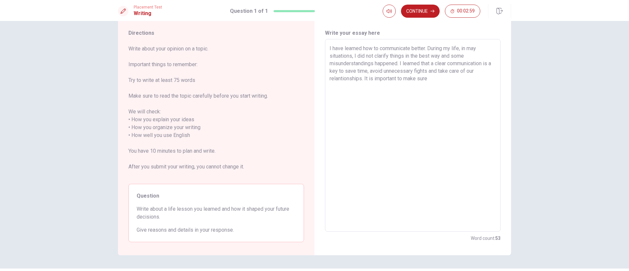
click at [419, 77] on textarea "I have learned how to communicate better. During my life, in may situations, I …" at bounding box center [413, 136] width 166 height 182
click at [419, 86] on textarea "I have learned how to communicate better. During my life, in may situations, I …" at bounding box center [413, 136] width 166 height 182
click at [375, 87] on textarea "I have learned how to communicate better. During my life, in may situations, I …" at bounding box center [413, 136] width 166 height 182
click at [419, 87] on textarea "I have learned how to communicate better. During my life, in may situations, I …" at bounding box center [413, 136] width 166 height 182
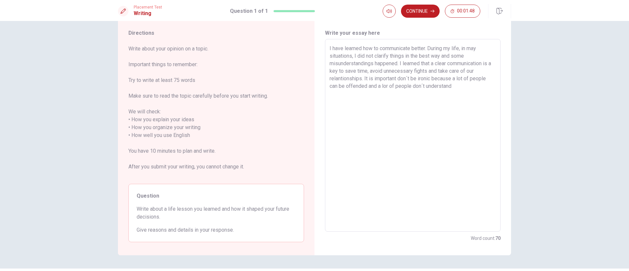
click at [387, 84] on textarea "I have learned how to communicate better. During my life, in may situations, I …" at bounding box center [413, 136] width 166 height 182
click at [419, 87] on textarea "I have learned how to communicate better. During my life, in may situations, I …" at bounding box center [413, 136] width 166 height 182
drag, startPoint x: 467, startPoint y: 87, endPoint x: 377, endPoint y: 86, distance: 89.1
click at [377, 86] on textarea "I have learned how to communicate better. During my life, in may situations, I …" at bounding box center [413, 136] width 166 height 182
click at [377, 88] on textarea "I have learned how to communicate better. During my life, in may situations, I …" at bounding box center [413, 136] width 166 height 182
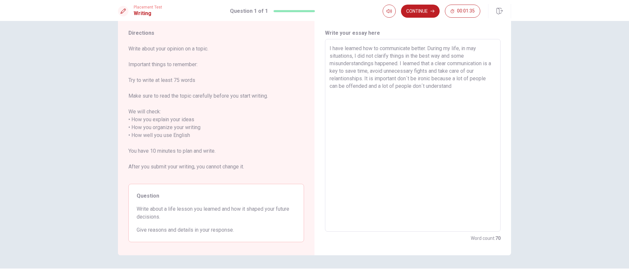
drag, startPoint x: 370, startPoint y: 85, endPoint x: 455, endPoint y: 86, distance: 85.2
click at [419, 86] on textarea "I have learned how to communicate better. During my life, in may situations, I …" at bounding box center [413, 136] width 166 height 182
drag, startPoint x: 455, startPoint y: 86, endPoint x: 376, endPoint y: 87, distance: 79.0
click at [376, 87] on textarea "I have learned how to communicate better. During my life, in may situations, I …" at bounding box center [413, 136] width 166 height 182
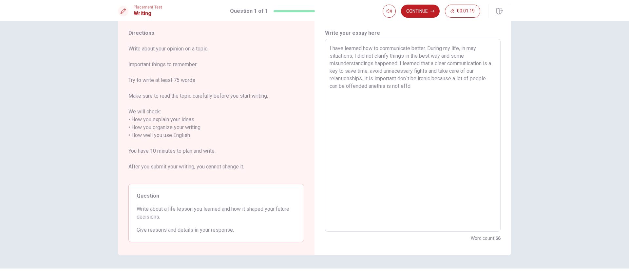
click at [375, 87] on textarea "I have learned how to communicate better. During my life, in may situations, I …" at bounding box center [413, 136] width 166 height 182
click at [419, 87] on textarea "I have learned how to communicate better. During my life, in may situations, I …" at bounding box center [413, 136] width 166 height 182
click at [419, 105] on textarea "I have learned how to communicate better. During my life, in may situations, I …" at bounding box center [413, 136] width 166 height 182
click at [375, 93] on textarea "I have learned how to communicate better. During my life, in may situations, I …" at bounding box center [413, 136] width 166 height 182
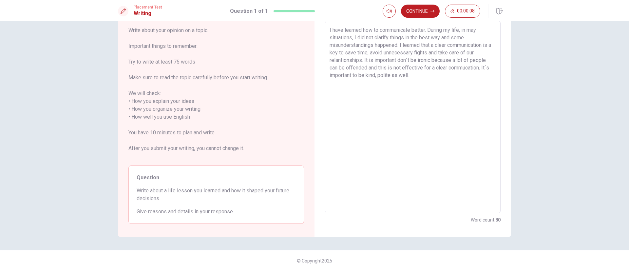
click at [376, 75] on textarea "I have learned how to communicate better. During my life, in may situations, I …" at bounding box center [413, 117] width 166 height 182
click at [419, 99] on textarea "I have learned how to communicate better. During my life, in may situations, I …" at bounding box center [413, 117] width 166 height 182
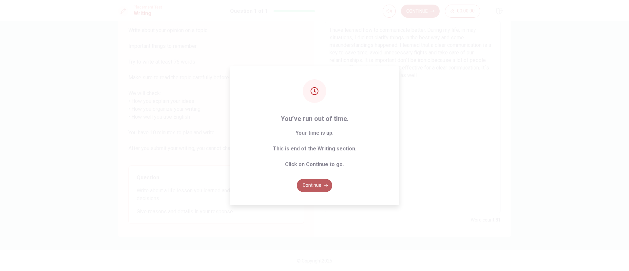
click at [311, 180] on button "Continue" at bounding box center [314, 185] width 35 height 13
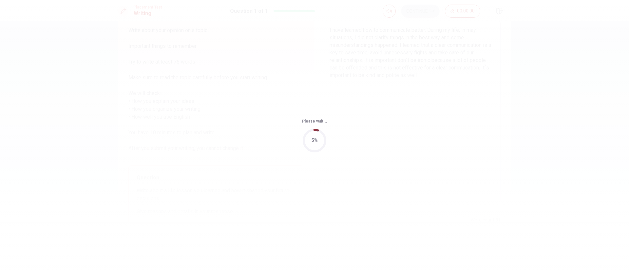
scroll to position [0, 0]
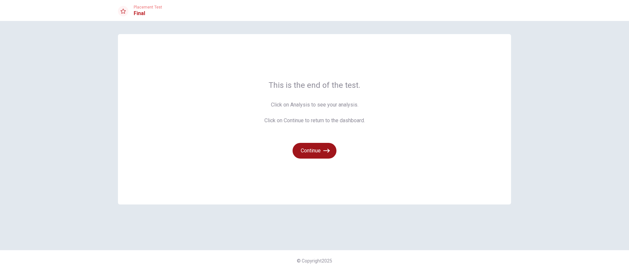
click at [317, 148] on button "Continue" at bounding box center [315, 151] width 44 height 16
